Goal: Find specific page/section: Find specific page/section

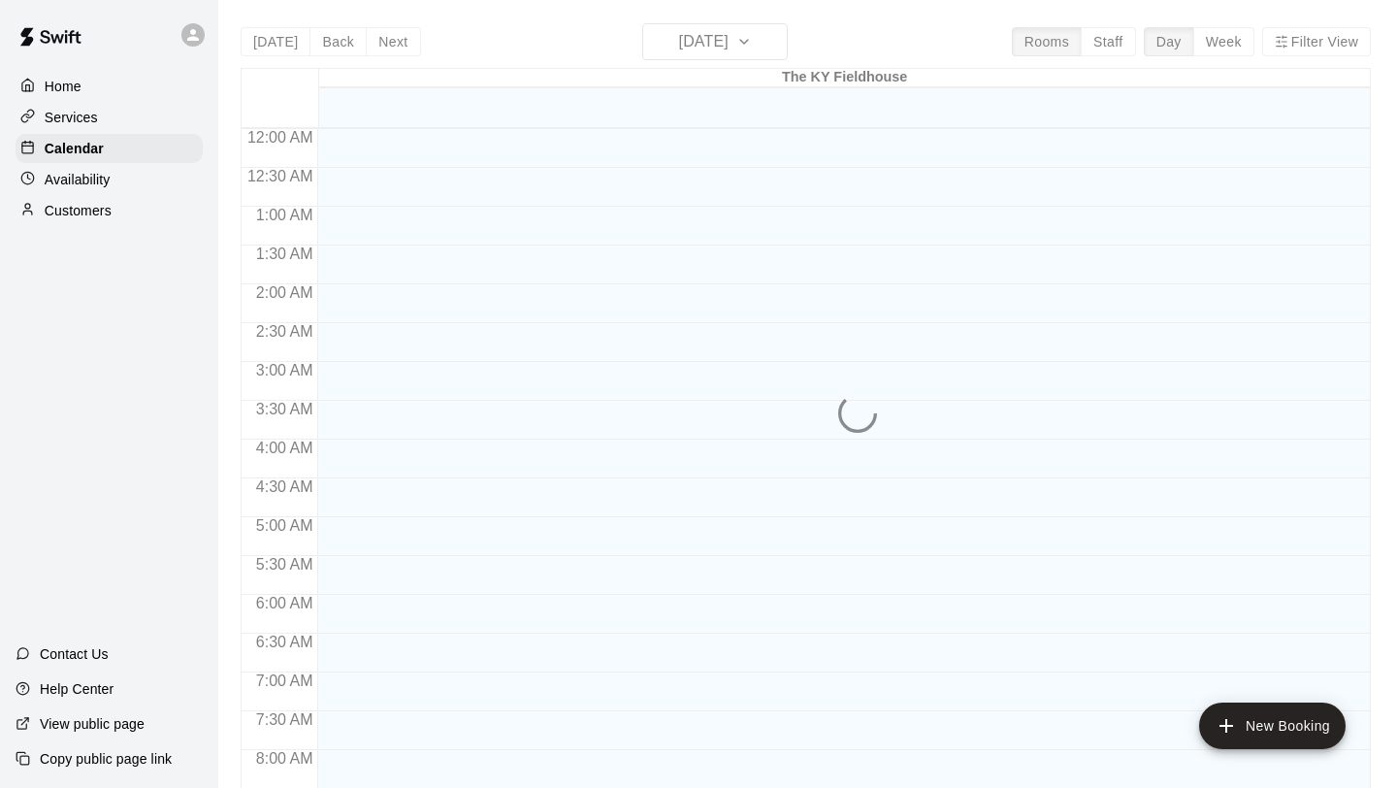
scroll to position [1095, 0]
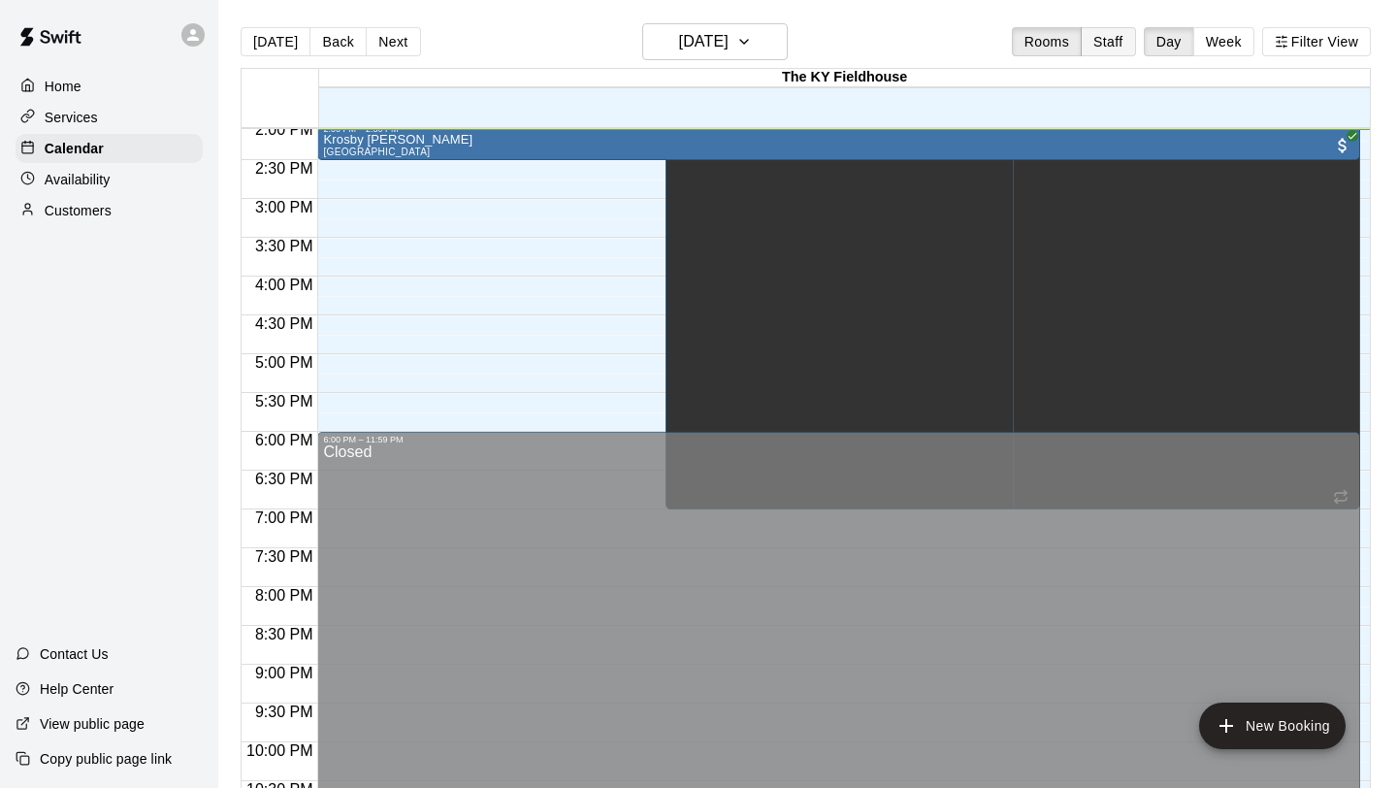
click at [1120, 40] on button "Staff" at bounding box center [1108, 41] width 55 height 29
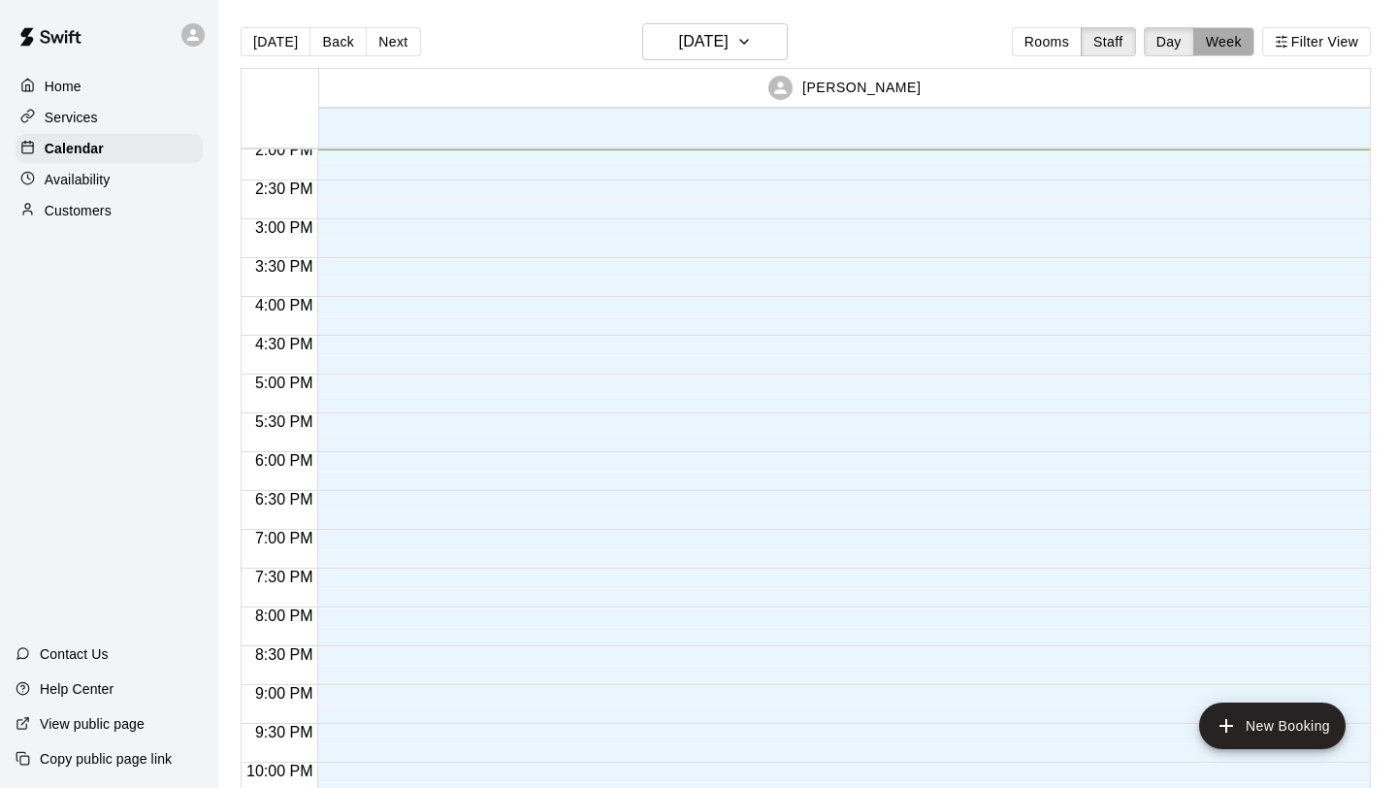
click at [1223, 38] on button "Week" at bounding box center [1224, 41] width 61 height 29
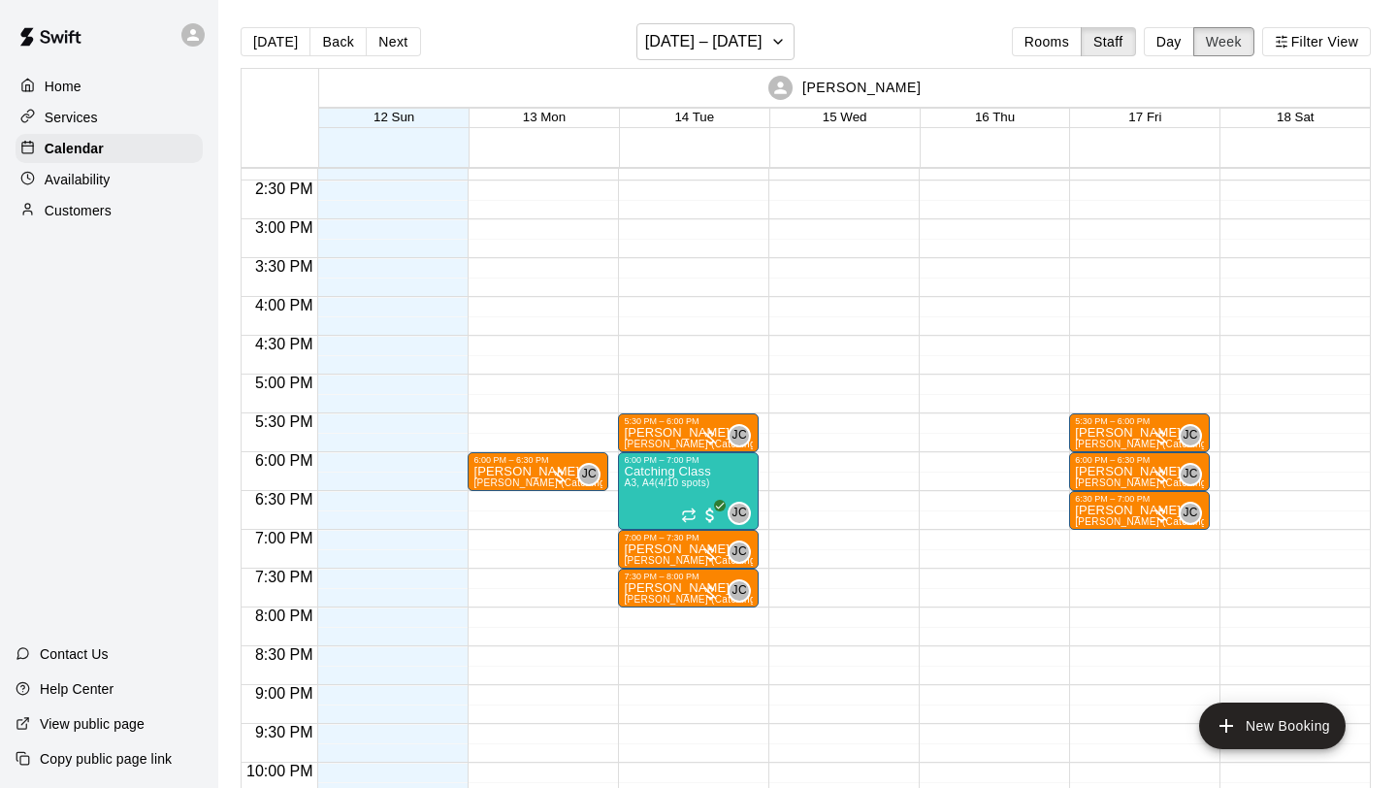
scroll to position [1122, 0]
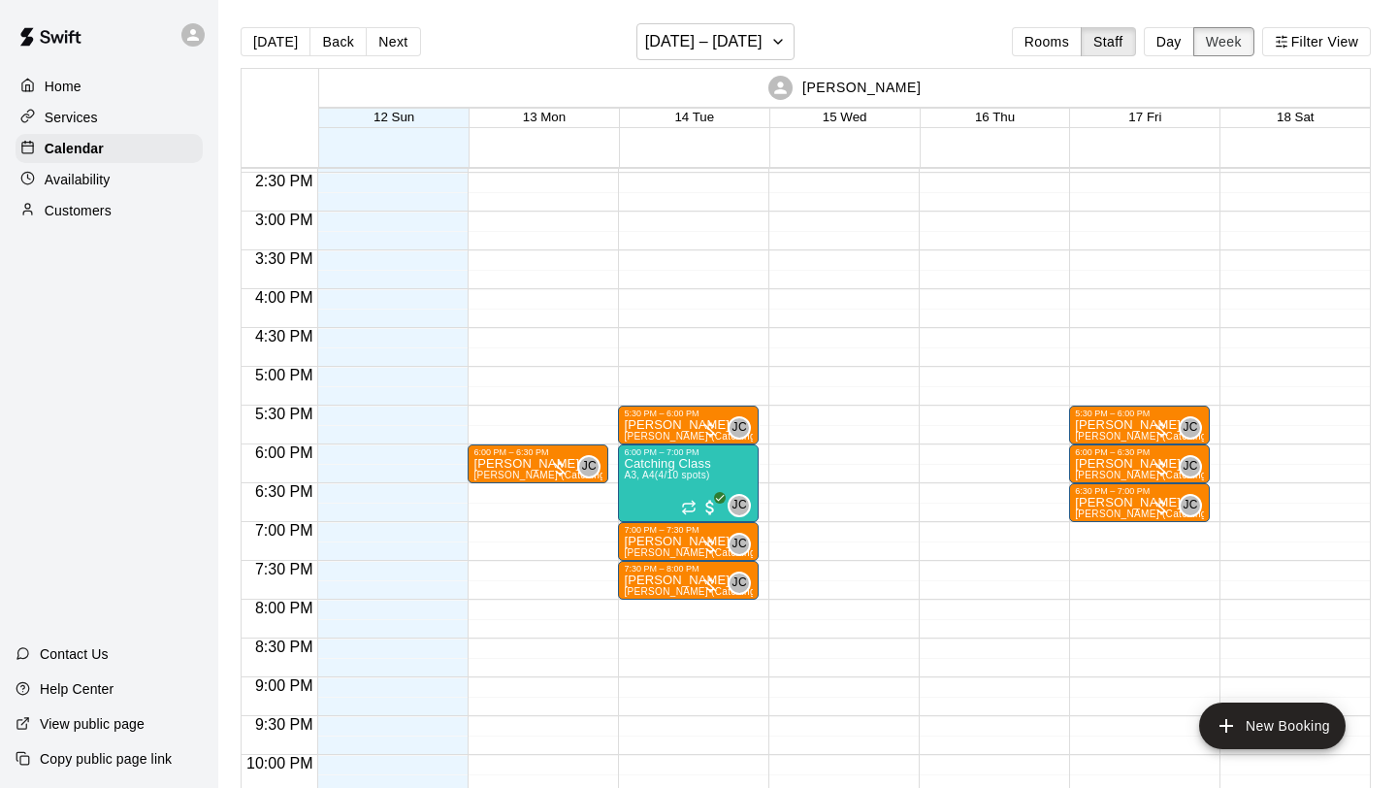
click at [1194, 46] on button "Week" at bounding box center [1224, 41] width 61 height 29
click at [1183, 46] on button "Day" at bounding box center [1169, 41] width 50 height 29
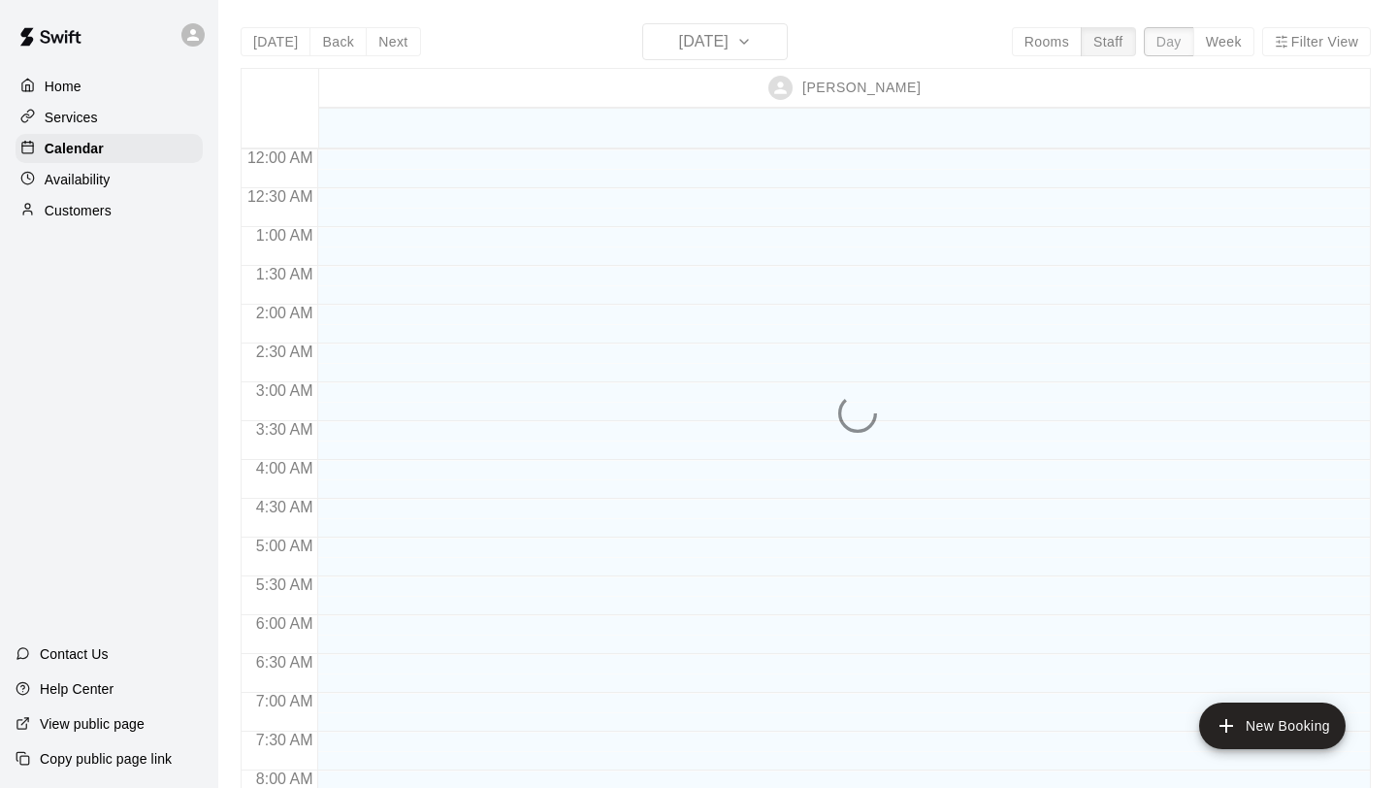
scroll to position [1095, 0]
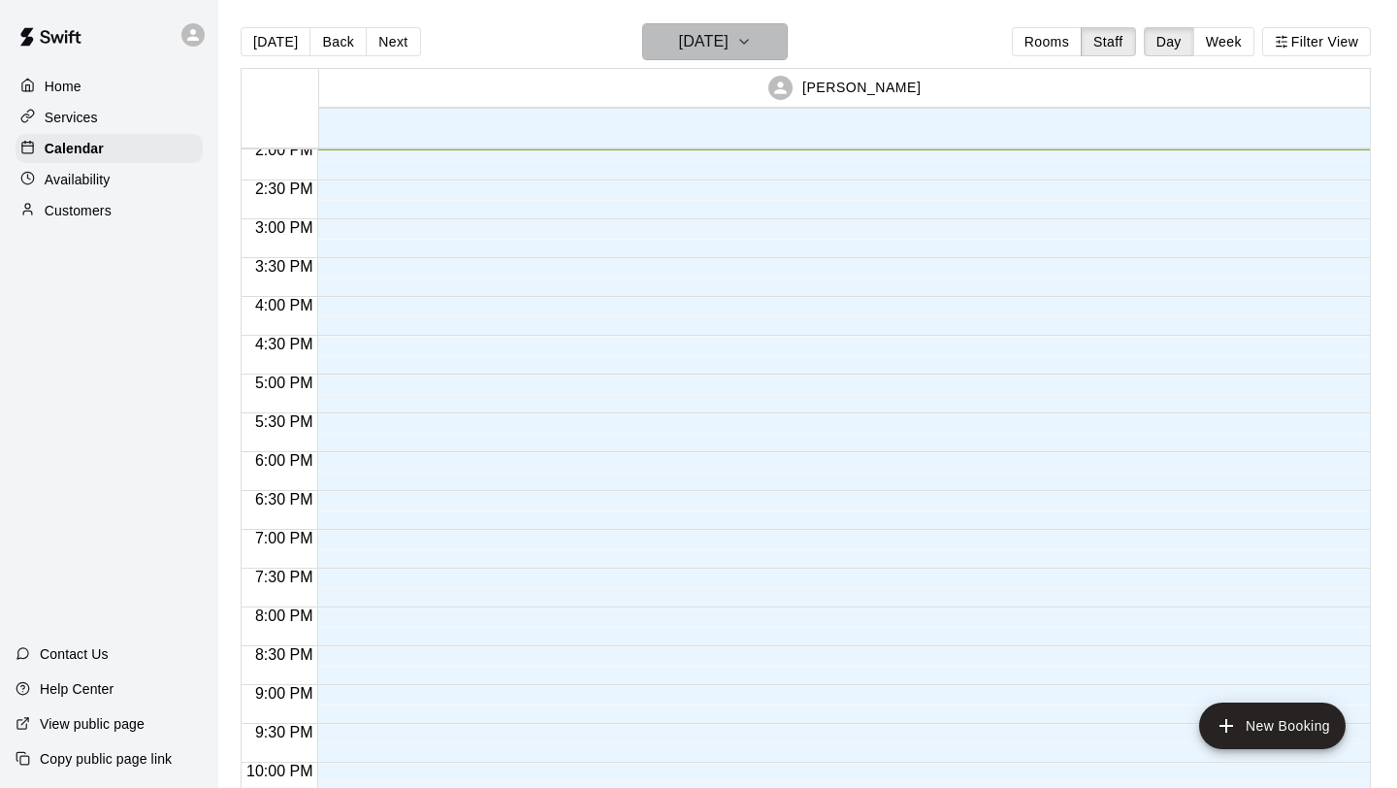
click at [729, 46] on h6 "[DATE]" at bounding box center [703, 41] width 49 height 27
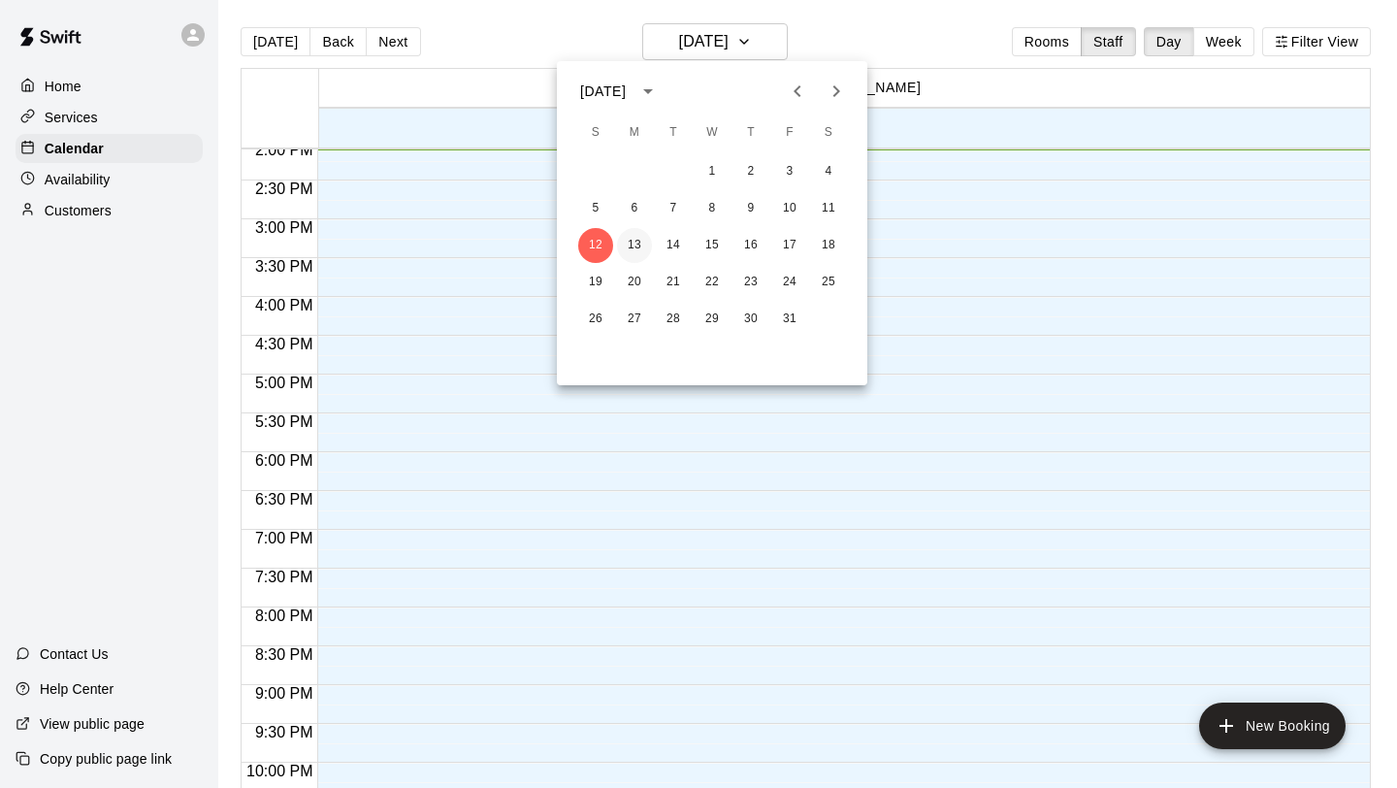
click at [637, 240] on button "13" at bounding box center [634, 245] width 35 height 35
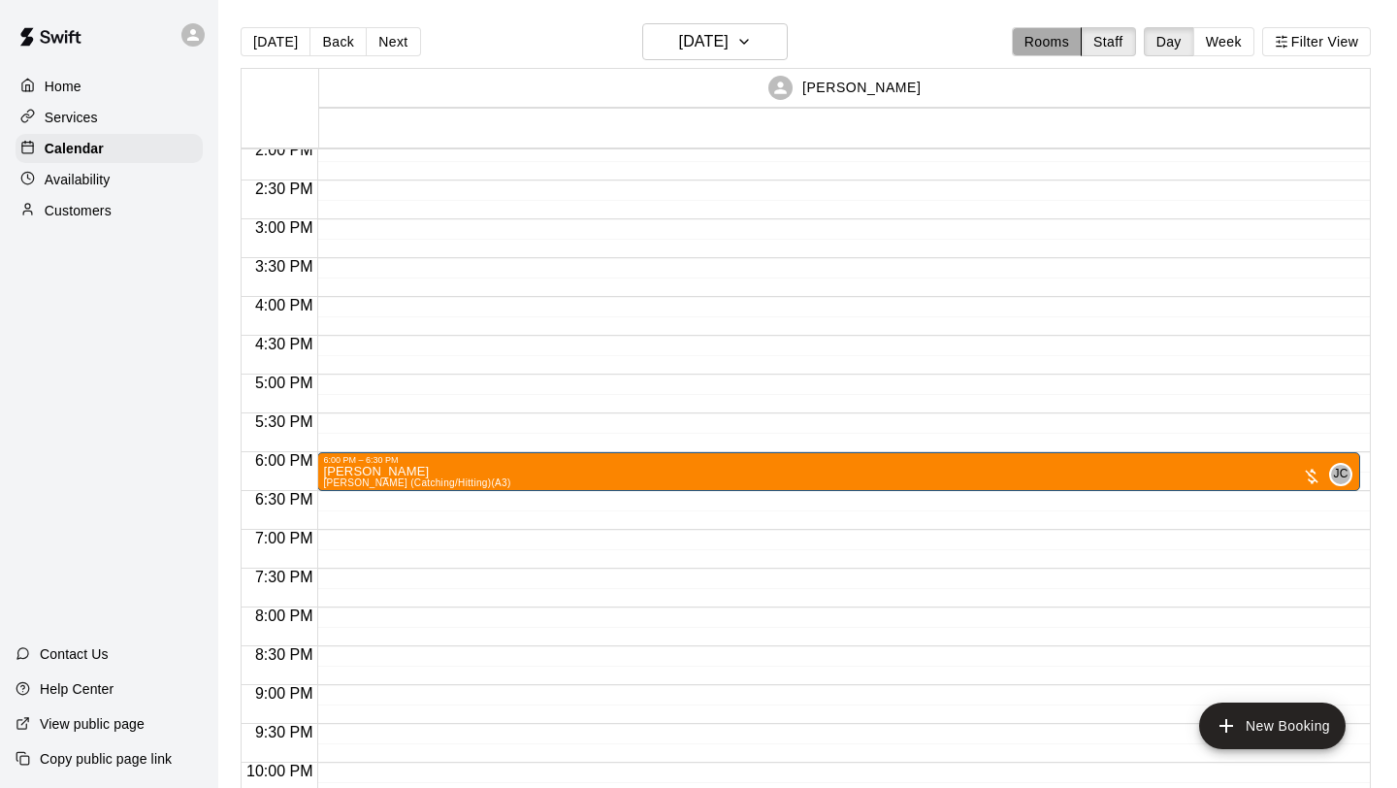
click at [1044, 47] on button "Rooms" at bounding box center [1047, 41] width 70 height 29
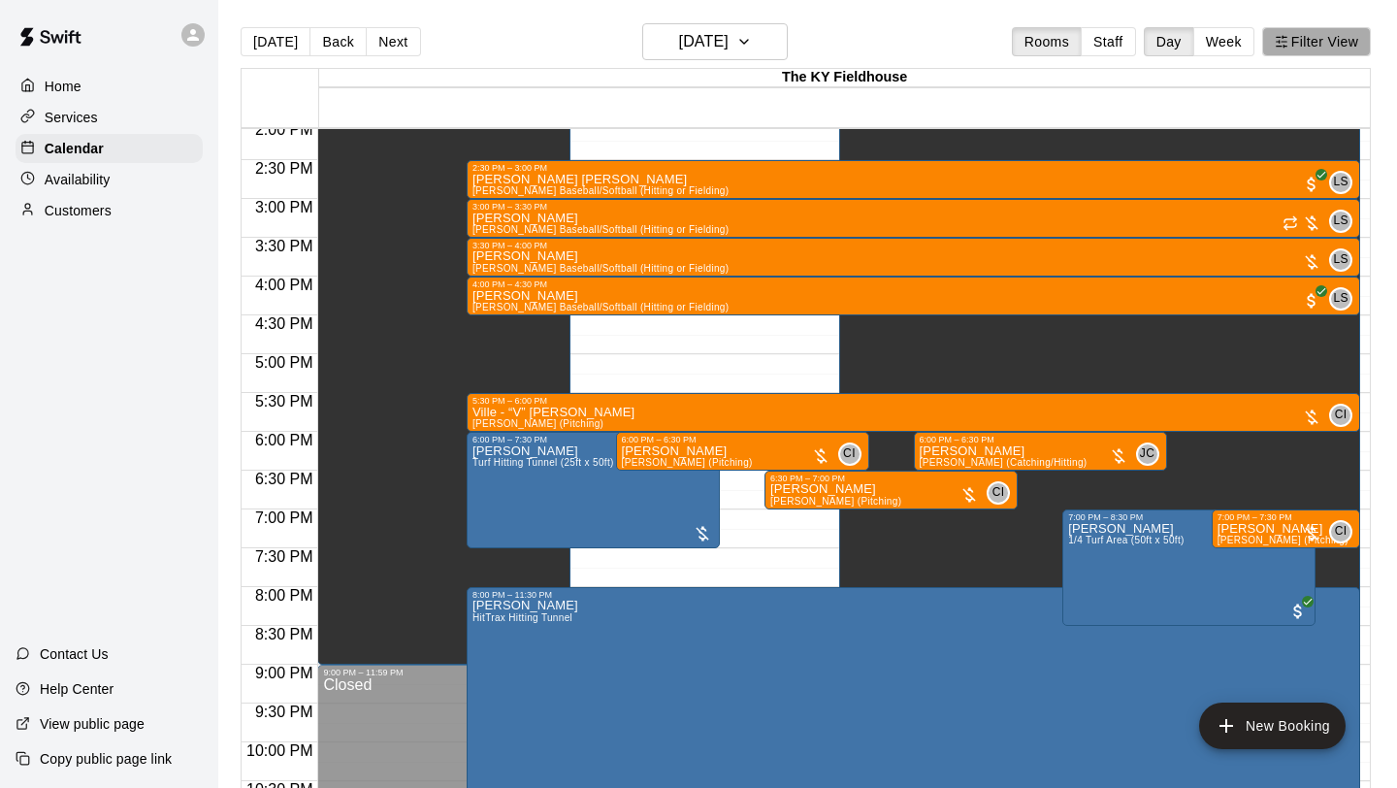
click at [1313, 49] on button "Filter View" at bounding box center [1316, 41] width 109 height 29
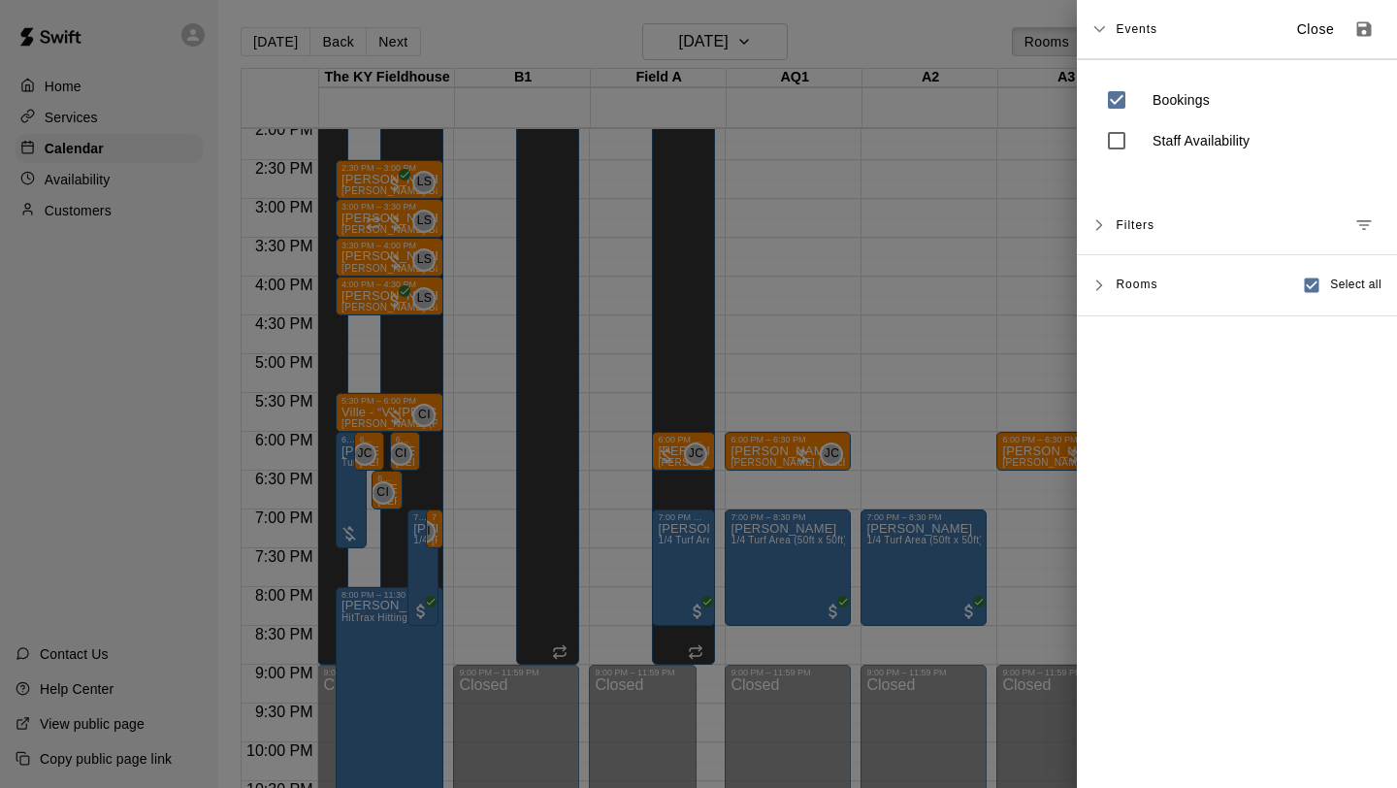
click at [874, 245] on div at bounding box center [698, 394] width 1397 height 788
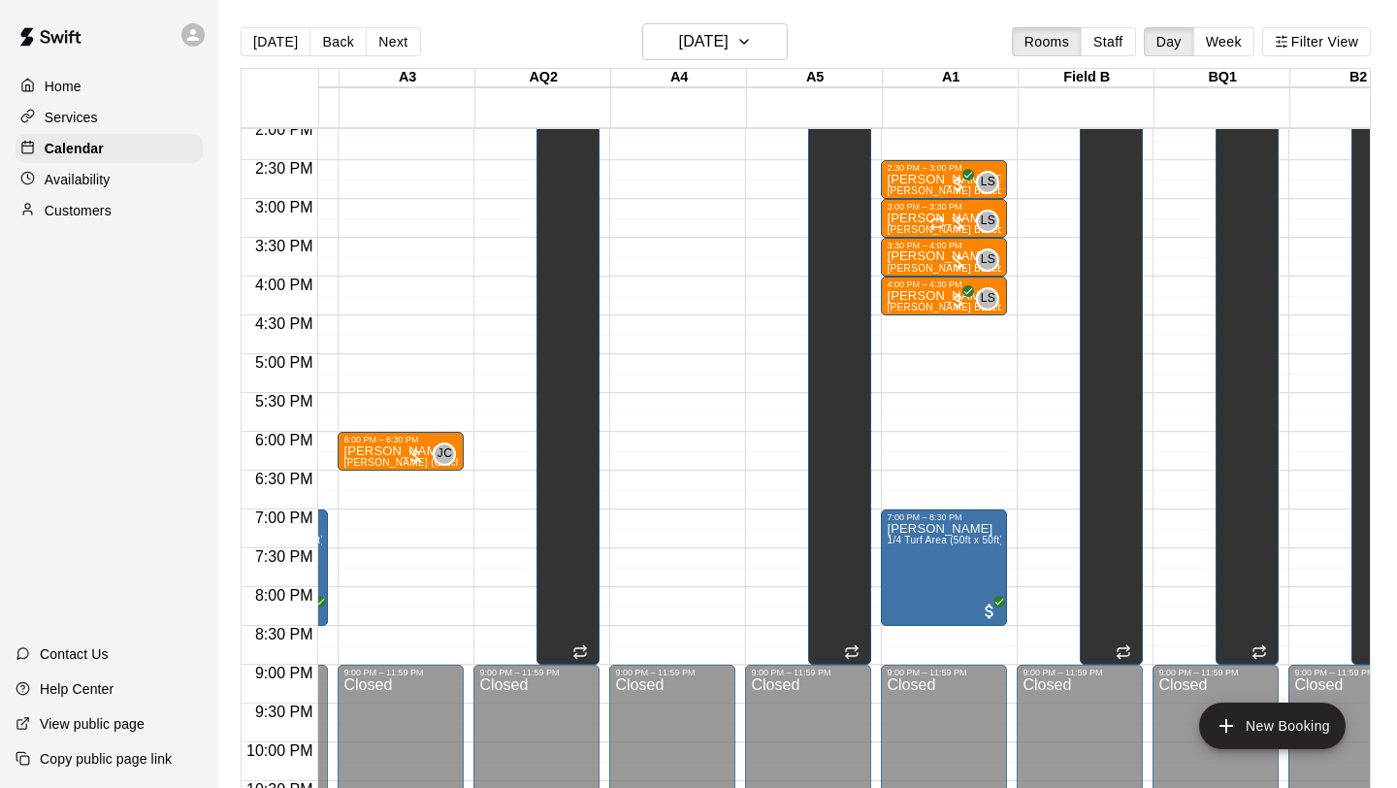
scroll to position [0, 0]
